Goal: Task Accomplishment & Management: Manage account settings

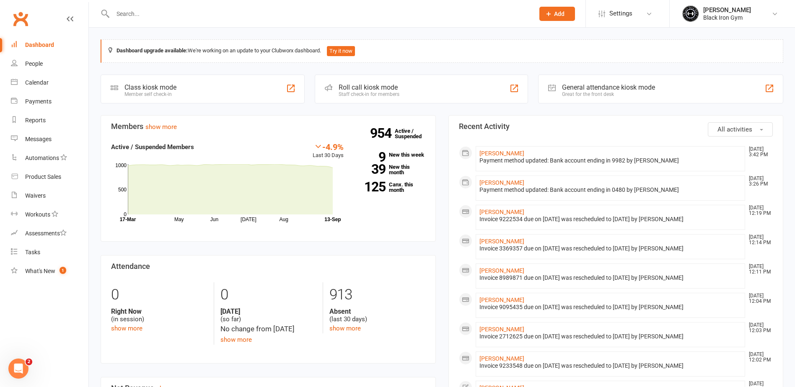
click at [158, 13] on input "text" at bounding box center [319, 14] width 418 height 12
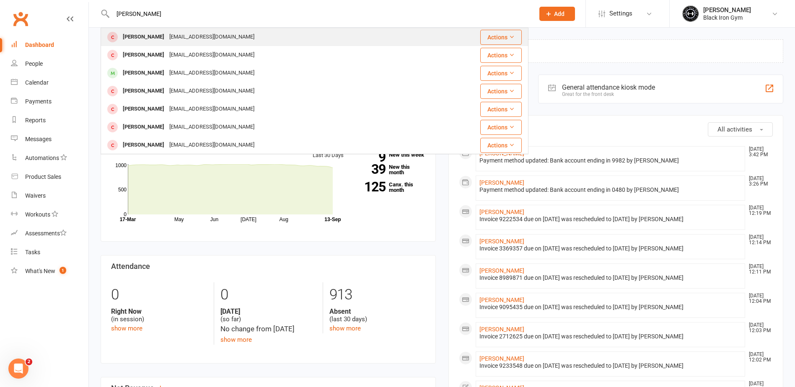
type input "[PERSON_NAME]"
click at [167, 40] on div "[PERSON_NAME]" at bounding box center [143, 37] width 47 height 12
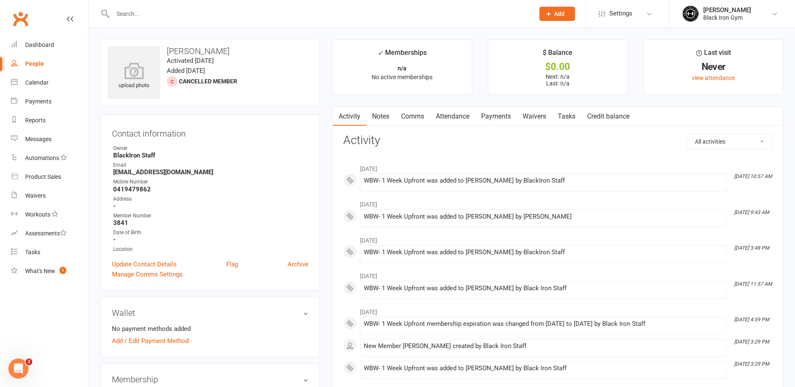
click at [505, 117] on link "Payments" at bounding box center [495, 116] width 41 height 19
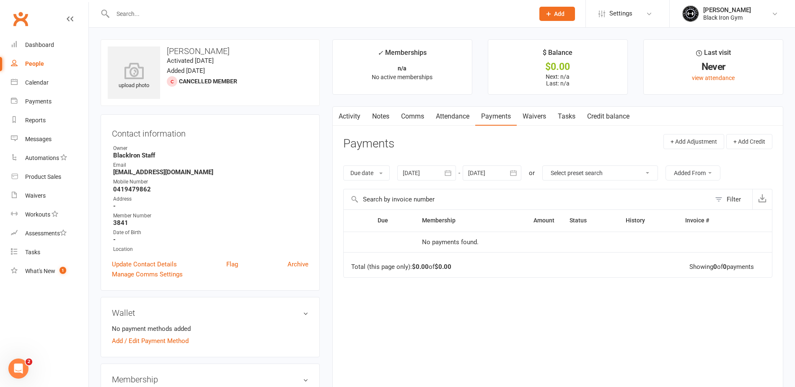
click at [166, 8] on input "text" at bounding box center [319, 14] width 418 height 12
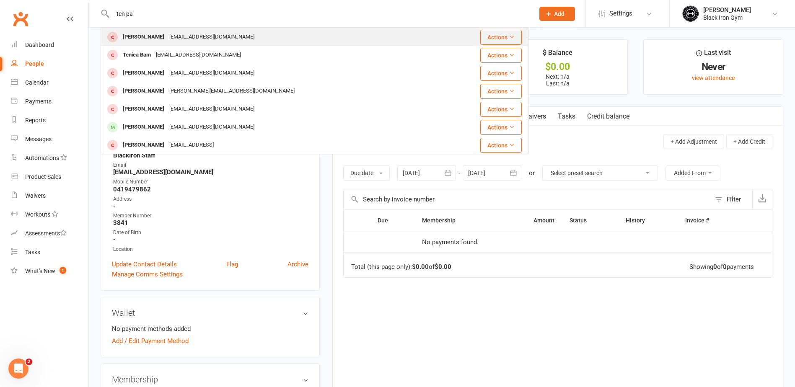
type input "ten pa"
click at [167, 34] on div "[PERSON_NAME]" at bounding box center [143, 37] width 47 height 12
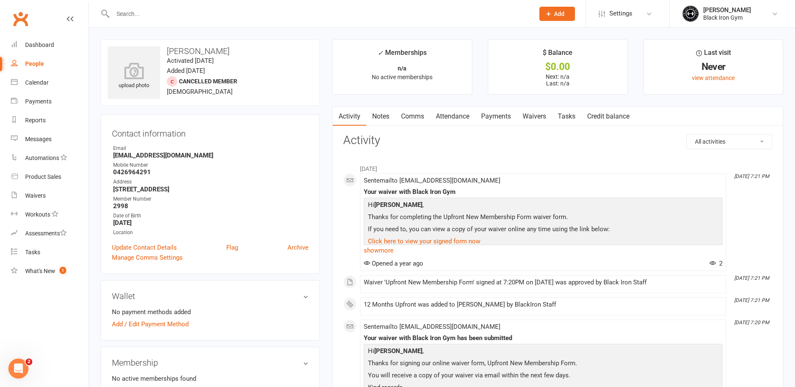
drag, startPoint x: 168, startPoint y: 49, endPoint x: 269, endPoint y: 46, distance: 101.1
click at [269, 46] on div "upload photo [PERSON_NAME] Activated [DATE] Added [DATE] Cancelled member [DEMO…" at bounding box center [210, 72] width 219 height 67
copy h3 "[PERSON_NAME]"
click at [252, 54] on h3 "[PERSON_NAME]" at bounding box center [210, 51] width 205 height 9
drag, startPoint x: 196, startPoint y: 51, endPoint x: 167, endPoint y: 51, distance: 28.5
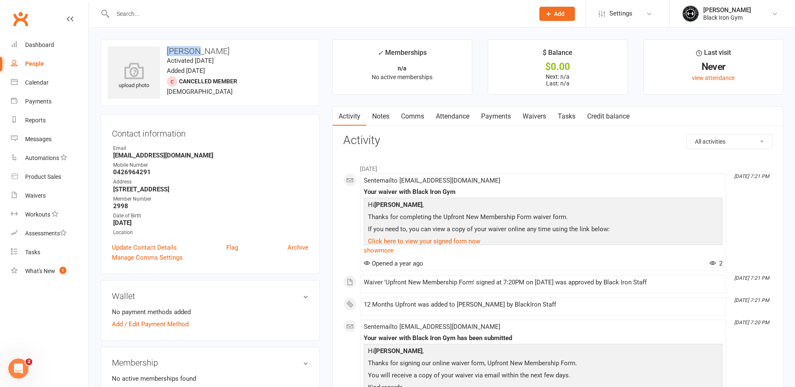
click at [167, 51] on h3 "[PERSON_NAME]" at bounding box center [210, 51] width 205 height 9
drag, startPoint x: 167, startPoint y: 51, endPoint x: 258, endPoint y: 70, distance: 93.0
click at [269, 77] on div "upload photo [PERSON_NAME] Activated [DATE] Added [DATE] Cancelled member [DEMO…" at bounding box center [210, 72] width 219 height 67
drag, startPoint x: 196, startPoint y: 51, endPoint x: 156, endPoint y: 49, distance: 39.4
click at [156, 49] on div "upload photo [PERSON_NAME] Activated [DATE] Added [DATE] Cancelled member [DEMO…" at bounding box center [210, 72] width 219 height 67
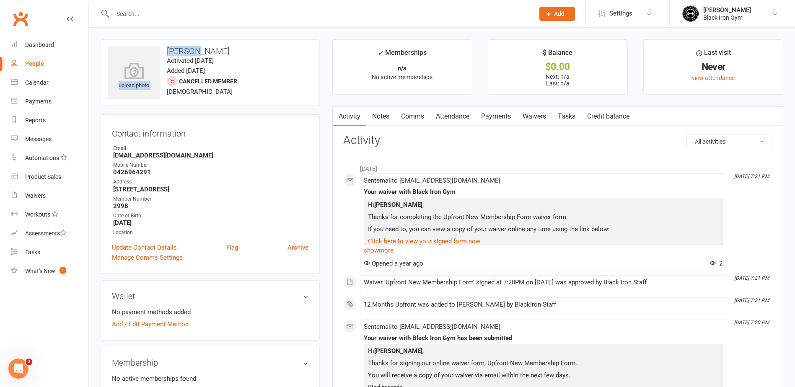
copy div "upload photo Tengaro"
drag, startPoint x: 267, startPoint y: 50, endPoint x: 225, endPoint y: 50, distance: 41.1
click at [225, 50] on h3 "[PERSON_NAME]" at bounding box center [210, 51] width 205 height 9
copy h3 "Pamatatau"
drag, startPoint x: 185, startPoint y: 154, endPoint x: 110, endPoint y: 154, distance: 75.0
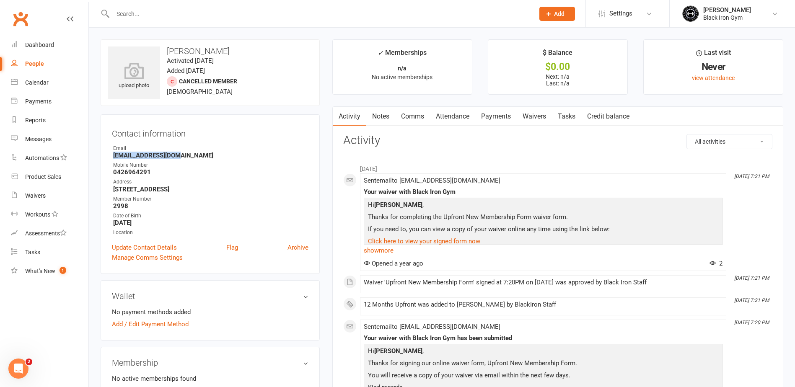
click at [110, 154] on div "Contact information Owner Email [EMAIL_ADDRESS][DOMAIN_NAME] Mobile Number [PHO…" at bounding box center [210, 194] width 219 height 160
click at [183, 176] on strong "0426964291" at bounding box center [210, 172] width 195 height 8
drag, startPoint x: 182, startPoint y: 156, endPoint x: 114, endPoint y: 156, distance: 67.9
click at [114, 156] on strong "[EMAIL_ADDRESS][DOMAIN_NAME]" at bounding box center [210, 156] width 195 height 8
copy strong "[EMAIL_ADDRESS][DOMAIN_NAME]"
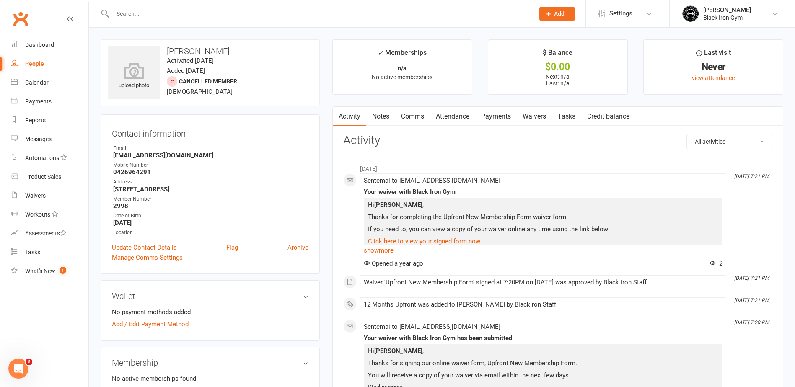
click at [134, 177] on ul "Owner Email [EMAIL_ADDRESS][DOMAIN_NAME] Mobile Number [PHONE_NUMBER] Address […" at bounding box center [210, 191] width 197 height 92
drag, startPoint x: 145, startPoint y: 169, endPoint x: 114, endPoint y: 170, distance: 31.0
click at [114, 170] on strong "0426964291" at bounding box center [210, 172] width 195 height 8
copy strong "0426964291"
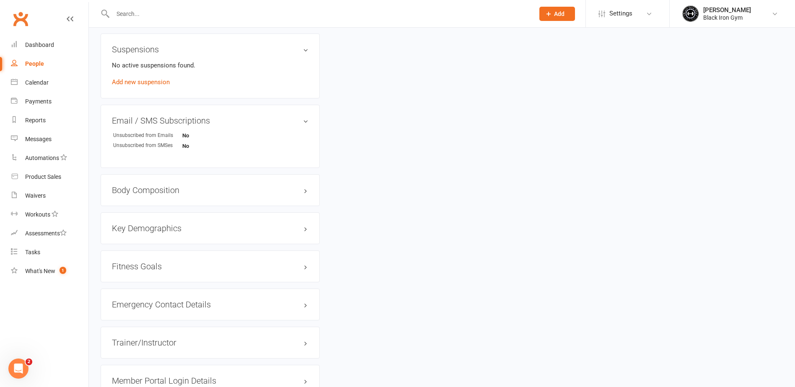
scroll to position [552, 0]
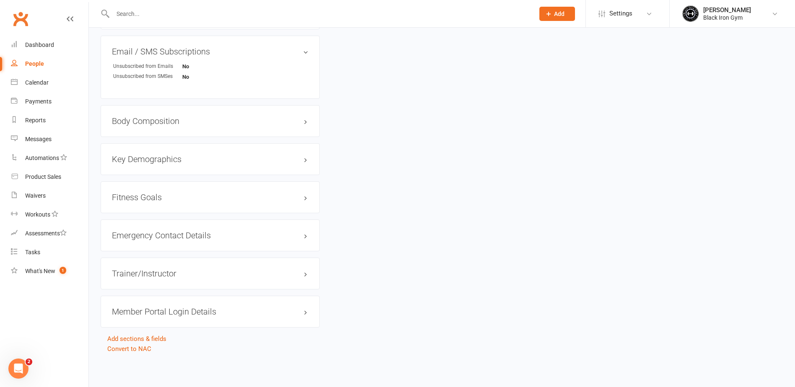
click at [259, 244] on div "Emergency Contact Details edit" at bounding box center [210, 236] width 219 height 32
click at [293, 236] on link "edit" at bounding box center [293, 235] width 10 height 7
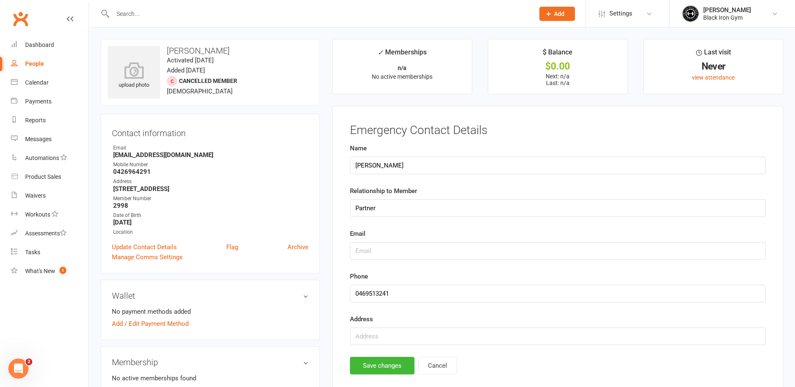
scroll to position [0, 0]
click at [146, 16] on input "text" at bounding box center [319, 14] width 418 height 12
type input "HY"
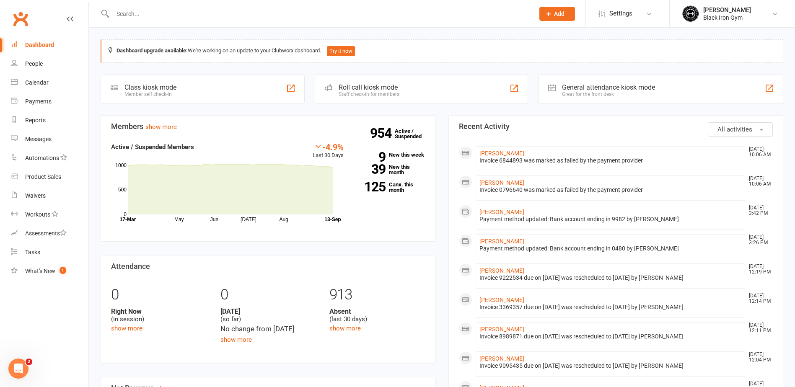
click at [161, 16] on input "text" at bounding box center [319, 14] width 418 height 12
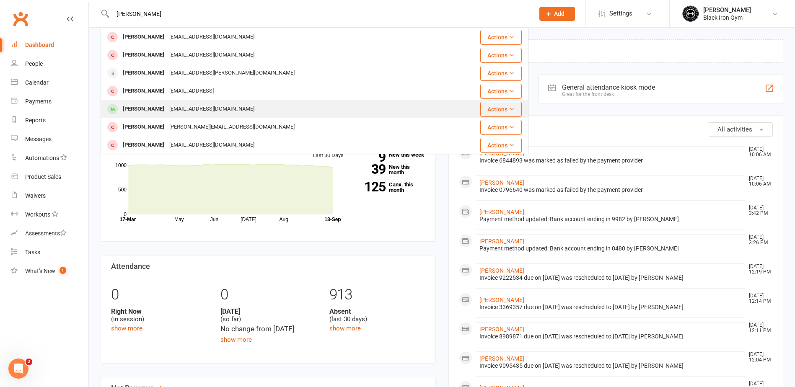
type input "[PERSON_NAME]"
click at [173, 108] on div "Haydenmarkbyrnes@gmail.com" at bounding box center [212, 109] width 90 height 12
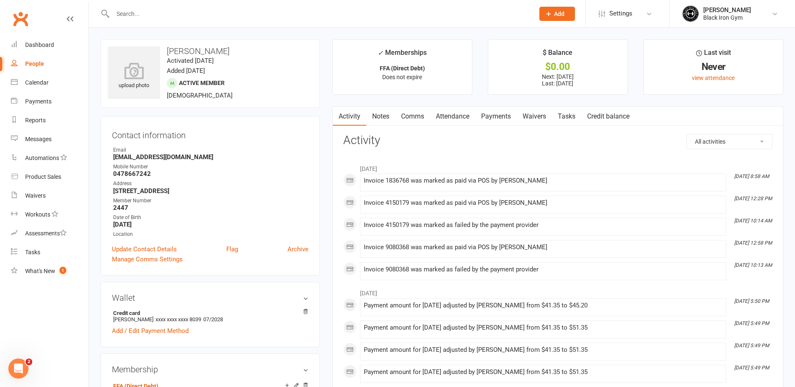
click at [495, 118] on link "Payments" at bounding box center [495, 116] width 41 height 19
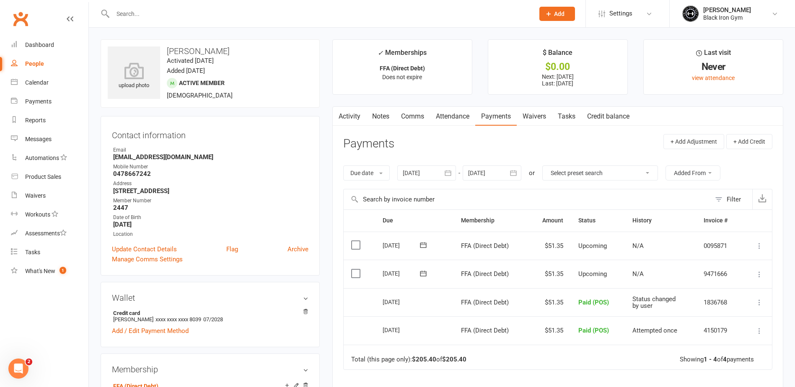
click at [602, 283] on td "Upcoming" at bounding box center [598, 274] width 54 height 28
click at [758, 276] on icon at bounding box center [759, 274] width 8 height 8
click at [758, 274] on icon at bounding box center [759, 274] width 8 height 8
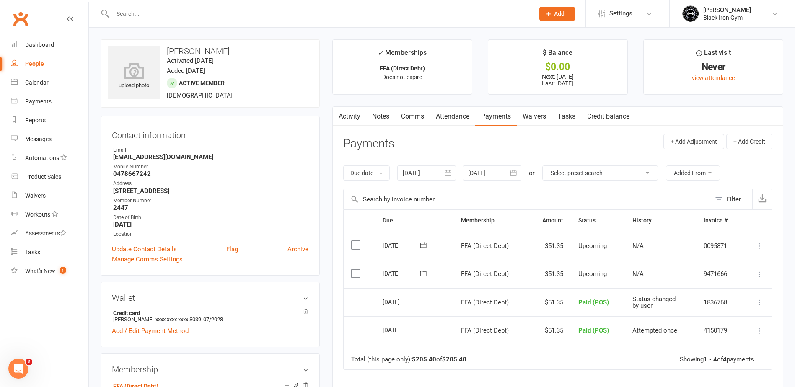
click at [758, 274] on icon at bounding box center [759, 274] width 8 height 8
click at [694, 308] on link "Mark as Paid (POS)" at bounding box center [714, 307] width 99 height 17
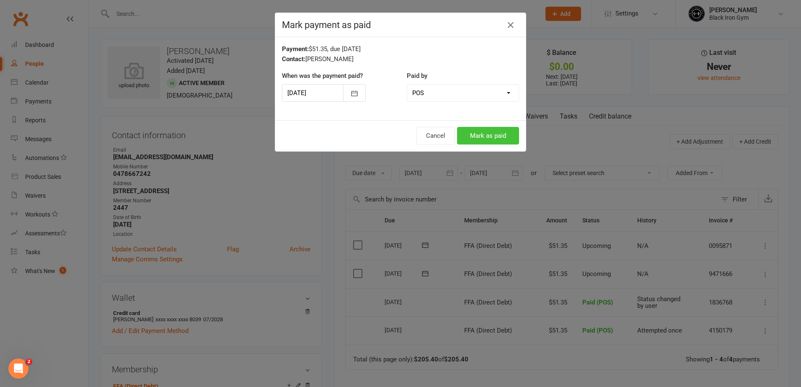
click at [481, 134] on button "Mark as paid" at bounding box center [488, 136] width 62 height 18
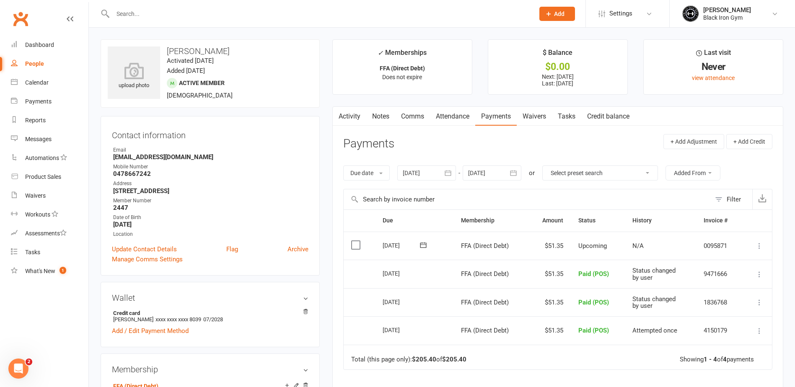
click at [139, 16] on input "text" at bounding box center [319, 14] width 418 height 12
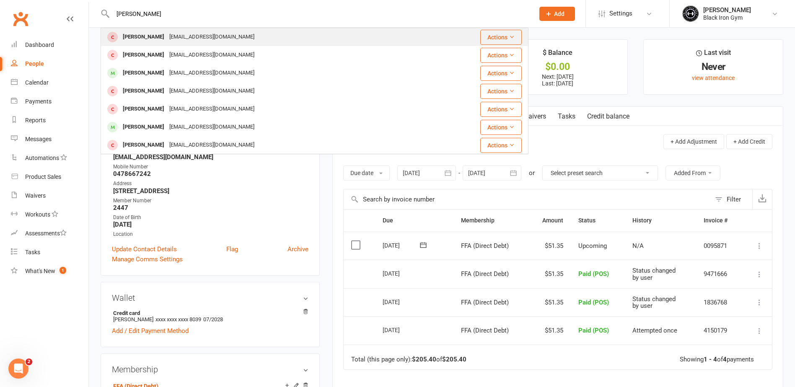
type input "NATHAN SUNN"
click at [144, 35] on div "[PERSON_NAME]" at bounding box center [143, 37] width 47 height 12
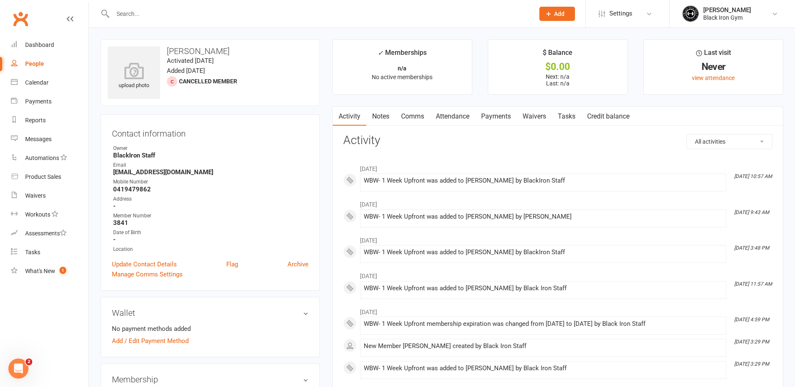
click at [237, 133] on h3 "Contact information" at bounding box center [210, 132] width 197 height 13
drag, startPoint x: 179, startPoint y: 172, endPoint x: 110, endPoint y: 171, distance: 68.3
click at [110, 171] on div "Contact information Owner BlackIron Staff Email noemail@hotmail.com Mobile Numb…" at bounding box center [210, 202] width 219 height 176
copy strong "[EMAIL_ADDRESS][DOMAIN_NAME]"
drag, startPoint x: 152, startPoint y: 190, endPoint x: 111, endPoint y: 192, distance: 40.7
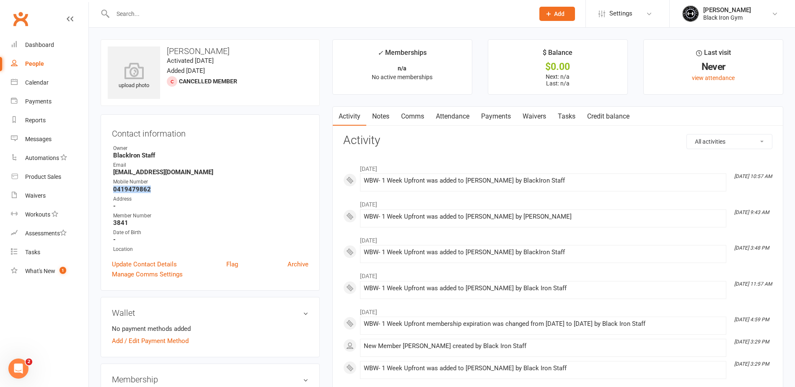
click at [111, 192] on div "Contact information Owner BlackIron Staff Email noemail@hotmail.com Mobile Numb…" at bounding box center [210, 202] width 219 height 176
copy strong "0419479862"
